Goal: Task Accomplishment & Management: Manage account settings

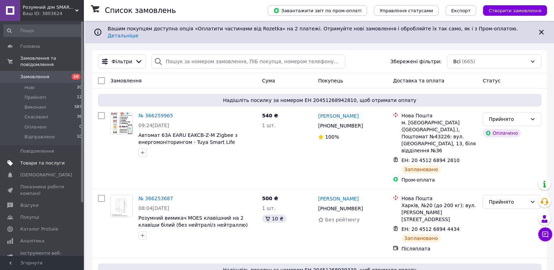
click at [36, 160] on span "Товари та послуги" at bounding box center [42, 163] width 44 height 6
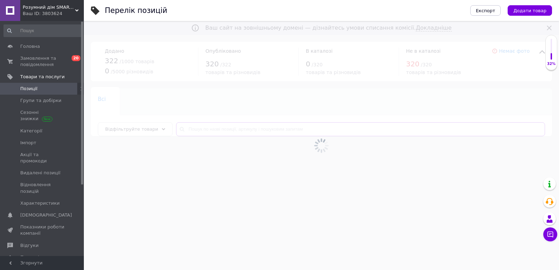
click at [209, 127] on input "text" at bounding box center [360, 129] width 369 height 14
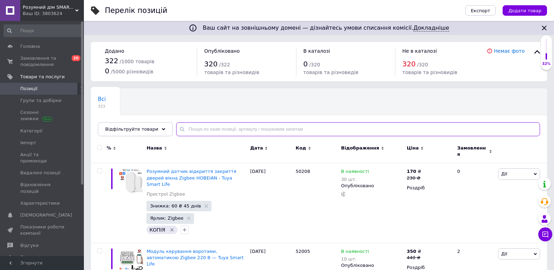
paste input "10213"
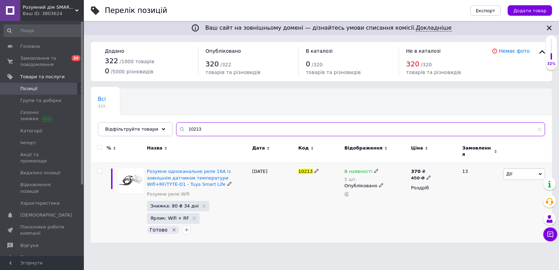
type input "10213"
click at [374, 169] on icon at bounding box center [376, 171] width 4 height 4
click at [397, 164] on span "В наявності" at bounding box center [400, 166] width 28 height 5
drag, startPoint x: 393, startPoint y: 187, endPoint x: 370, endPoint y: 193, distance: 23.5
click at [370, 193] on div "В наявності 5 шт. Наявність В наявності Немає в наявності Під замовлення Залишк…" at bounding box center [376, 182] width 63 height 28
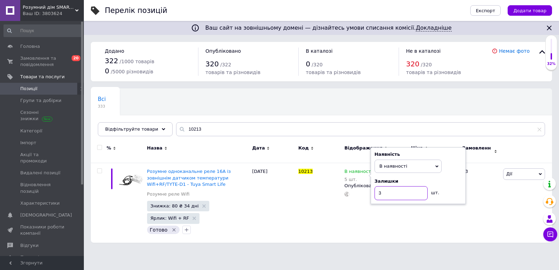
type input "3"
click at [369, 242] on div "Ваш сайт на зовнішньому домені — дізнайтесь умови списання комісії. Докладніше …" at bounding box center [321, 125] width 475 height 250
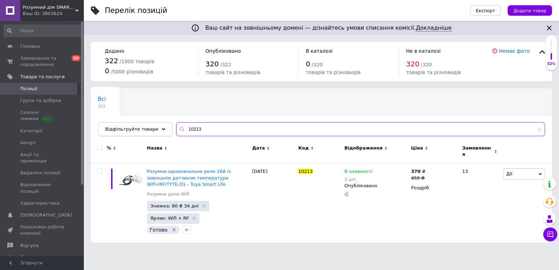
drag, startPoint x: 158, startPoint y: 128, endPoint x: 144, endPoint y: 128, distance: 13.6
click at [144, 128] on div "Відфільтруйте товари 10213" at bounding box center [321, 129] width 447 height 14
paste input "51005"
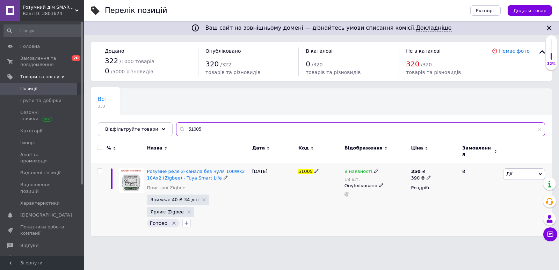
type input "51005"
click at [374, 169] on icon at bounding box center [376, 171] width 4 height 4
click at [391, 166] on span "В наявності" at bounding box center [414, 166] width 67 height 13
click at [381, 192] on input "18" at bounding box center [407, 193] width 53 height 14
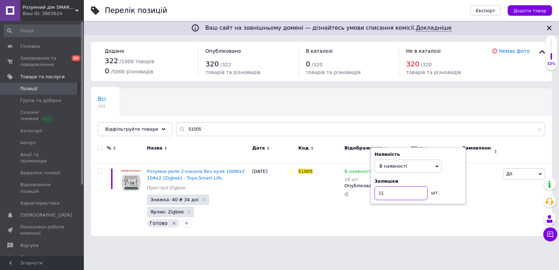
type input "11"
click at [377, 236] on html "Розумний дім SMARTVIZ Tuya Smart Life Ваш ID: 3803624 Сайт Розумний дім SMARTVI…" at bounding box center [279, 121] width 559 height 243
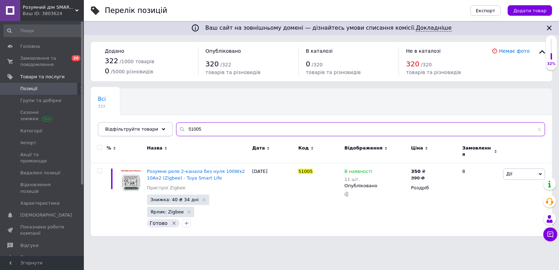
drag, startPoint x: 192, startPoint y: 132, endPoint x: 151, endPoint y: 134, distance: 41.6
click at [151, 134] on div "Відфільтруйте товари 51005" at bounding box center [321, 129] width 447 height 14
paste input "4"
type input "51004"
click at [374, 169] on icon at bounding box center [376, 171] width 4 height 4
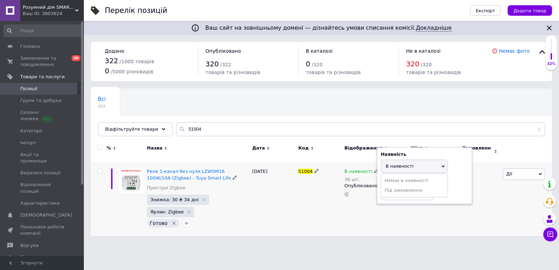
click at [389, 165] on span "В наявності" at bounding box center [414, 166] width 67 height 13
drag, startPoint x: 390, startPoint y: 191, endPoint x: 369, endPoint y: 189, distance: 20.7
click at [369, 189] on div "В наявності 36 шт. Наявність В наявності Немає в наявності Під замовлення Залиш…" at bounding box center [376, 182] width 63 height 28
type input "31"
click at [333, 243] on html "Розумний дім SMARTVIZ Tuya Smart Life Ваш ID: 3803624 Сайт Розумний дім SMARTVI…" at bounding box center [279, 121] width 559 height 243
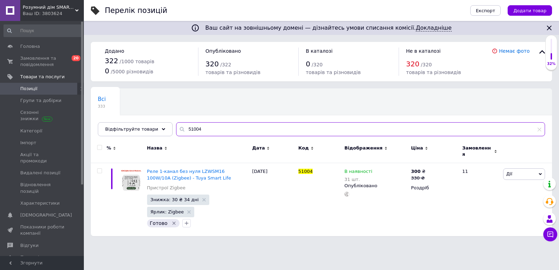
click at [176, 132] on div "51004" at bounding box center [360, 129] width 369 height 14
paste input "0119"
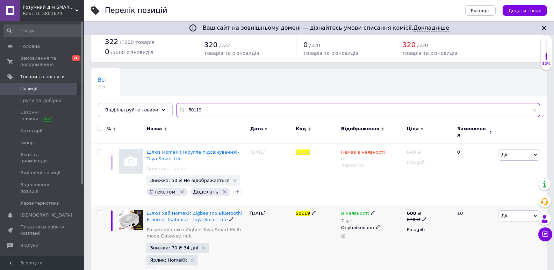
scroll to position [35, 0]
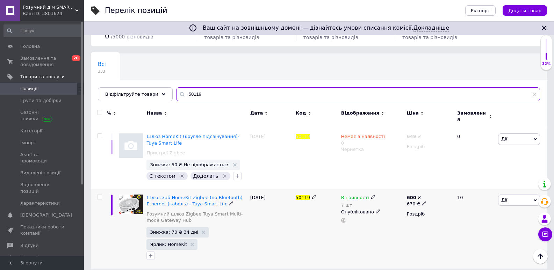
type input "50119"
click at [371, 195] on icon at bounding box center [373, 197] width 4 height 4
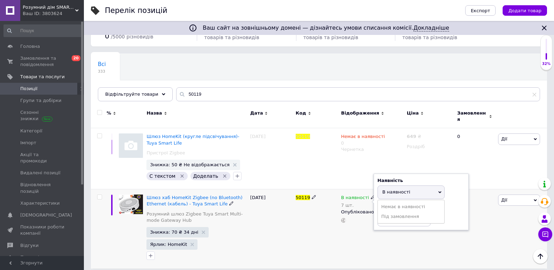
click at [386, 189] on span "В наявності" at bounding box center [396, 191] width 28 height 5
drag, startPoint x: 382, startPoint y: 216, endPoint x: 378, endPoint y: 217, distance: 3.5
click at [378, 217] on input "7" at bounding box center [403, 219] width 53 height 14
type input "6"
click at [367, 241] on div "В наявності 7 шт. Наявність В наявності Немає в наявності Під замовлення Залишк…" at bounding box center [372, 229] width 66 height 80
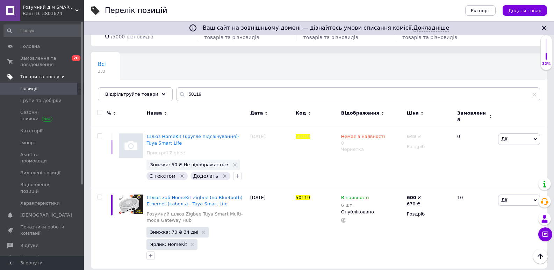
click at [36, 78] on span "Товари та послуги" at bounding box center [42, 77] width 44 height 6
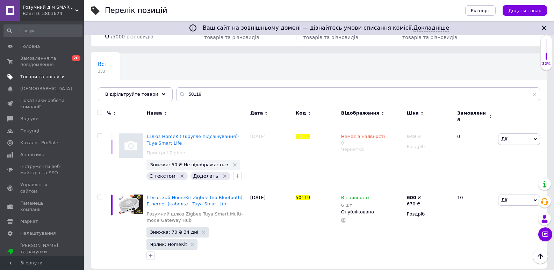
click at [35, 76] on span "Товари та послуги" at bounding box center [42, 77] width 44 height 6
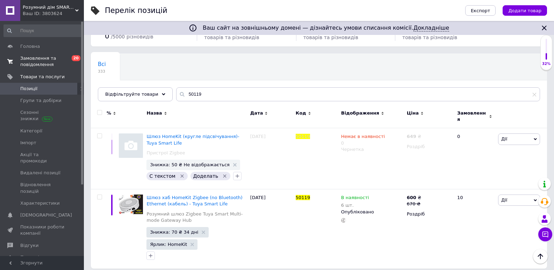
click at [31, 58] on span "Замовлення та повідомлення" at bounding box center [42, 61] width 44 height 13
